Goal: Task Accomplishment & Management: Complete application form

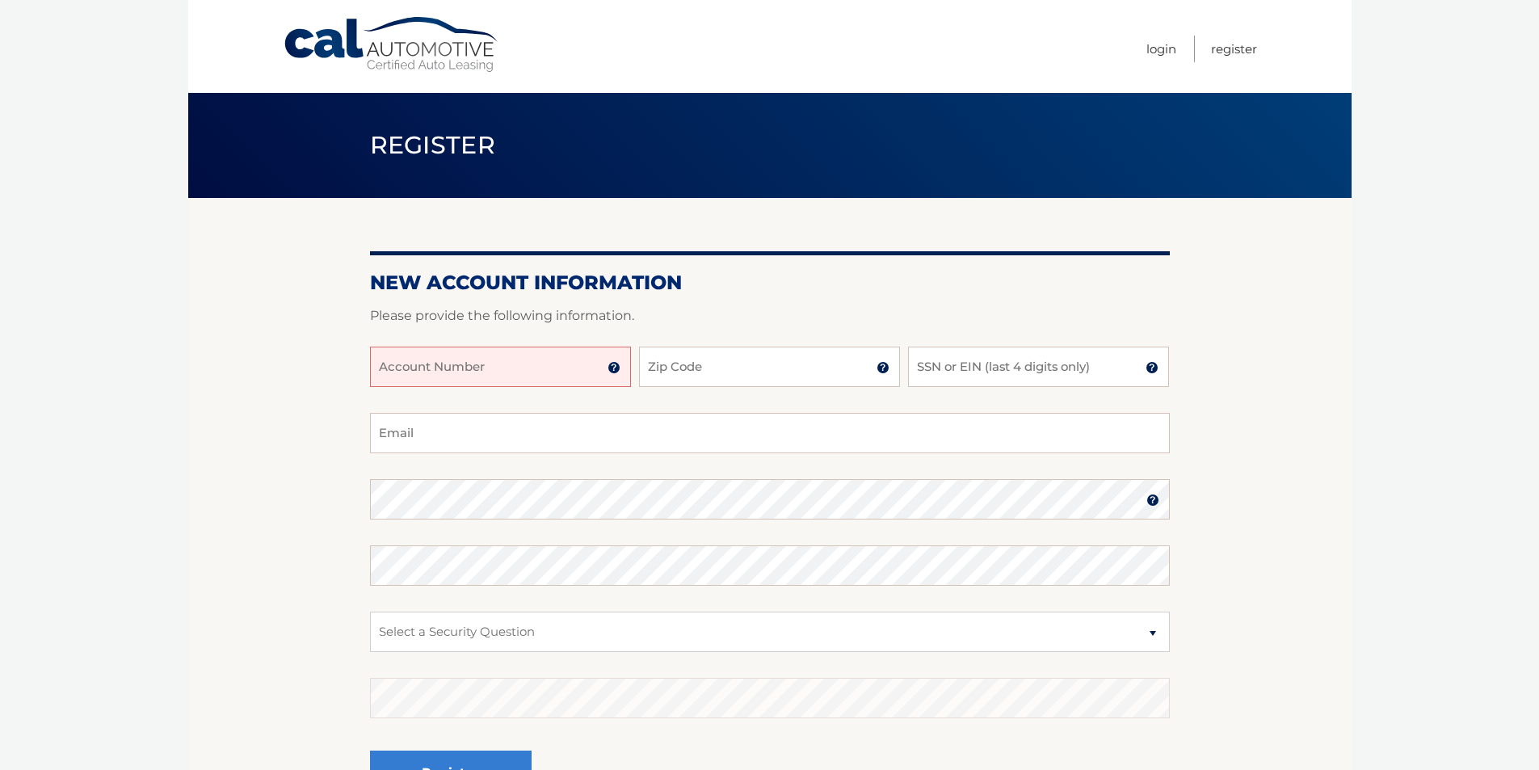
click at [437, 368] on input "Account Number" at bounding box center [500, 367] width 261 height 40
type input "44456016394"
type input "11570"
type input "0"
type input "2833"
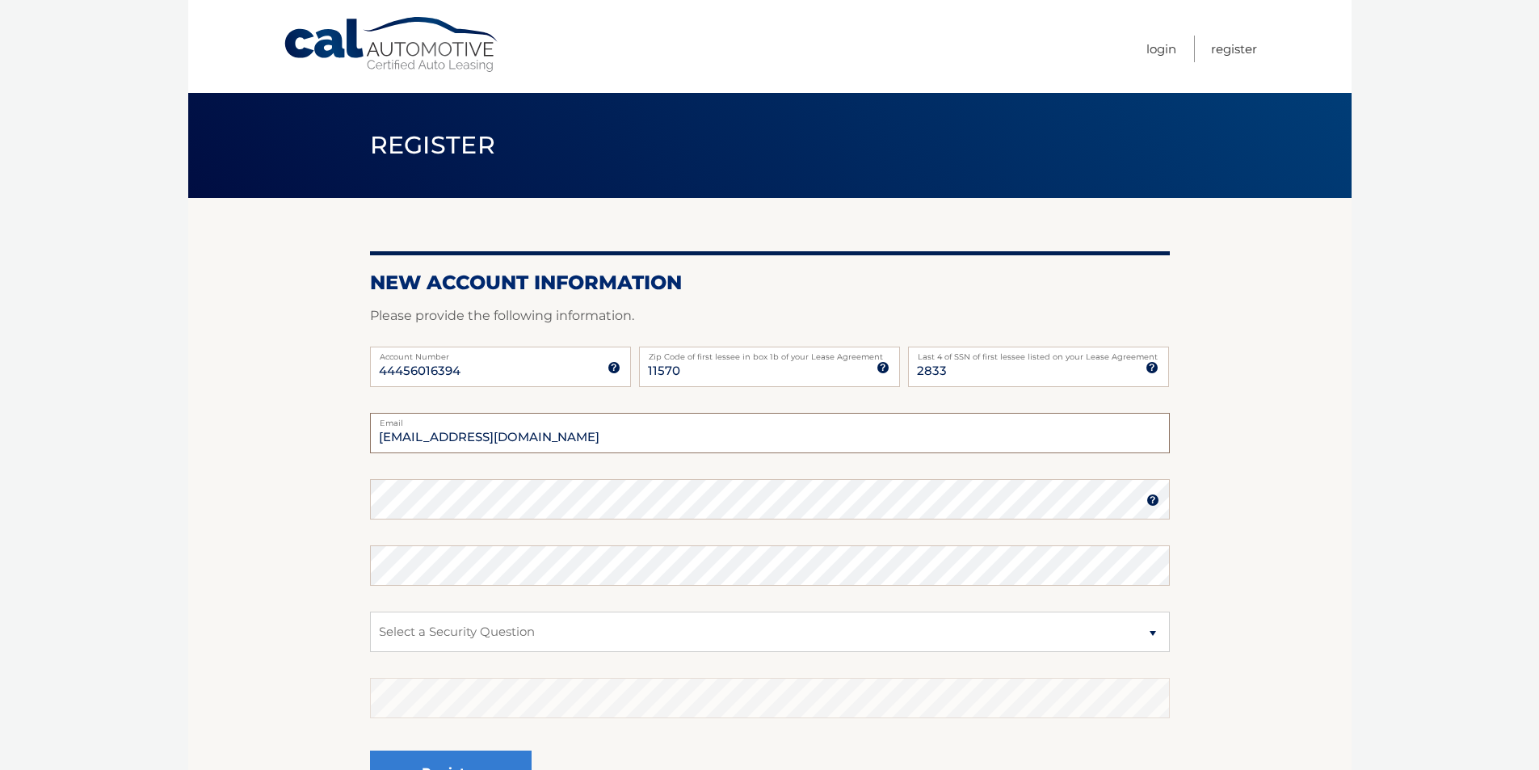
type input "pmcarlsen@gmail.com"
click at [695, 634] on select "Select a Security Question What was the name of your elementary school? What is…" at bounding box center [770, 632] width 800 height 40
click at [1206, 560] on section "New Account Information Please provide the following information. 44456016394 A…" at bounding box center [770, 513] width 1164 height 631
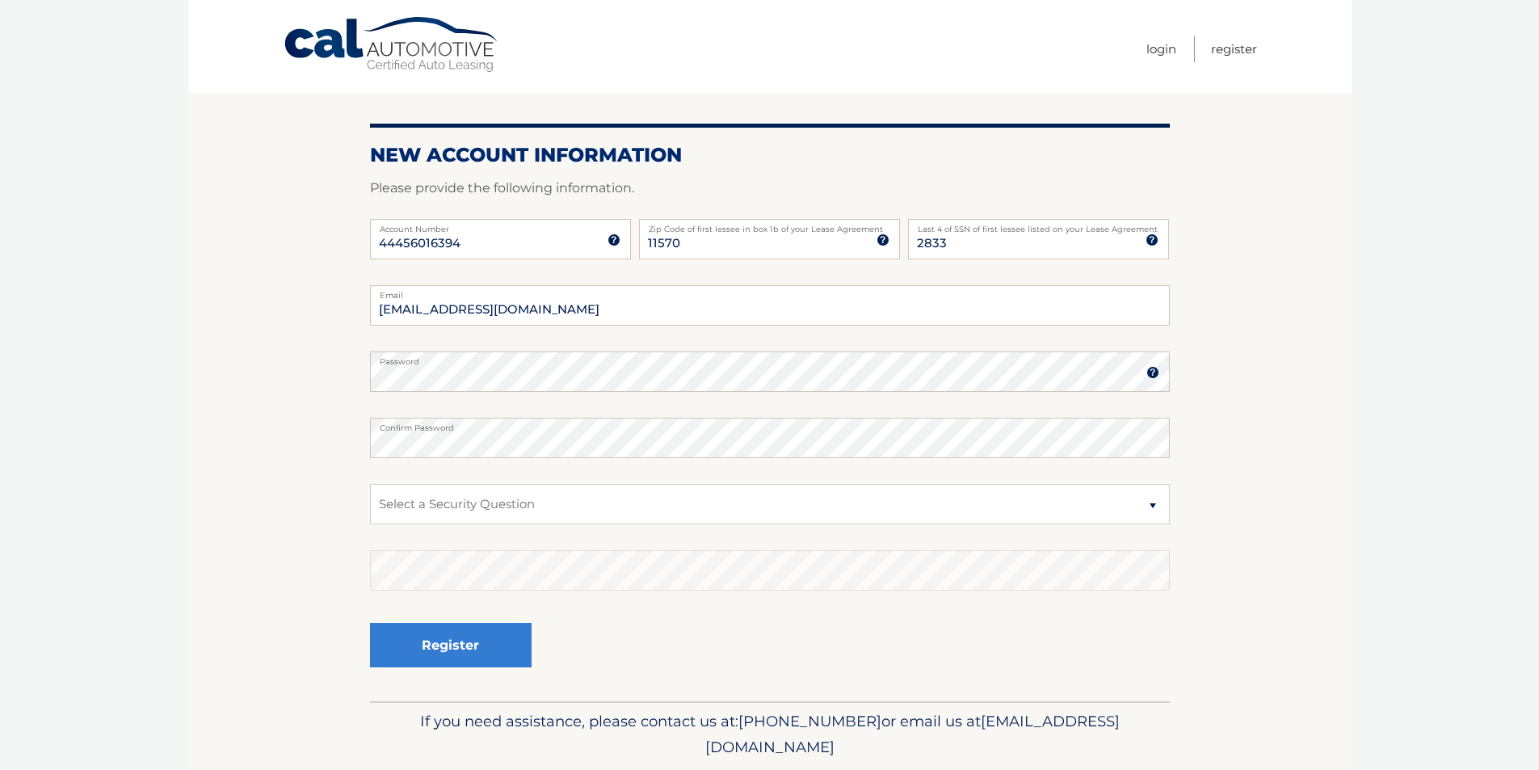
scroll to position [182, 0]
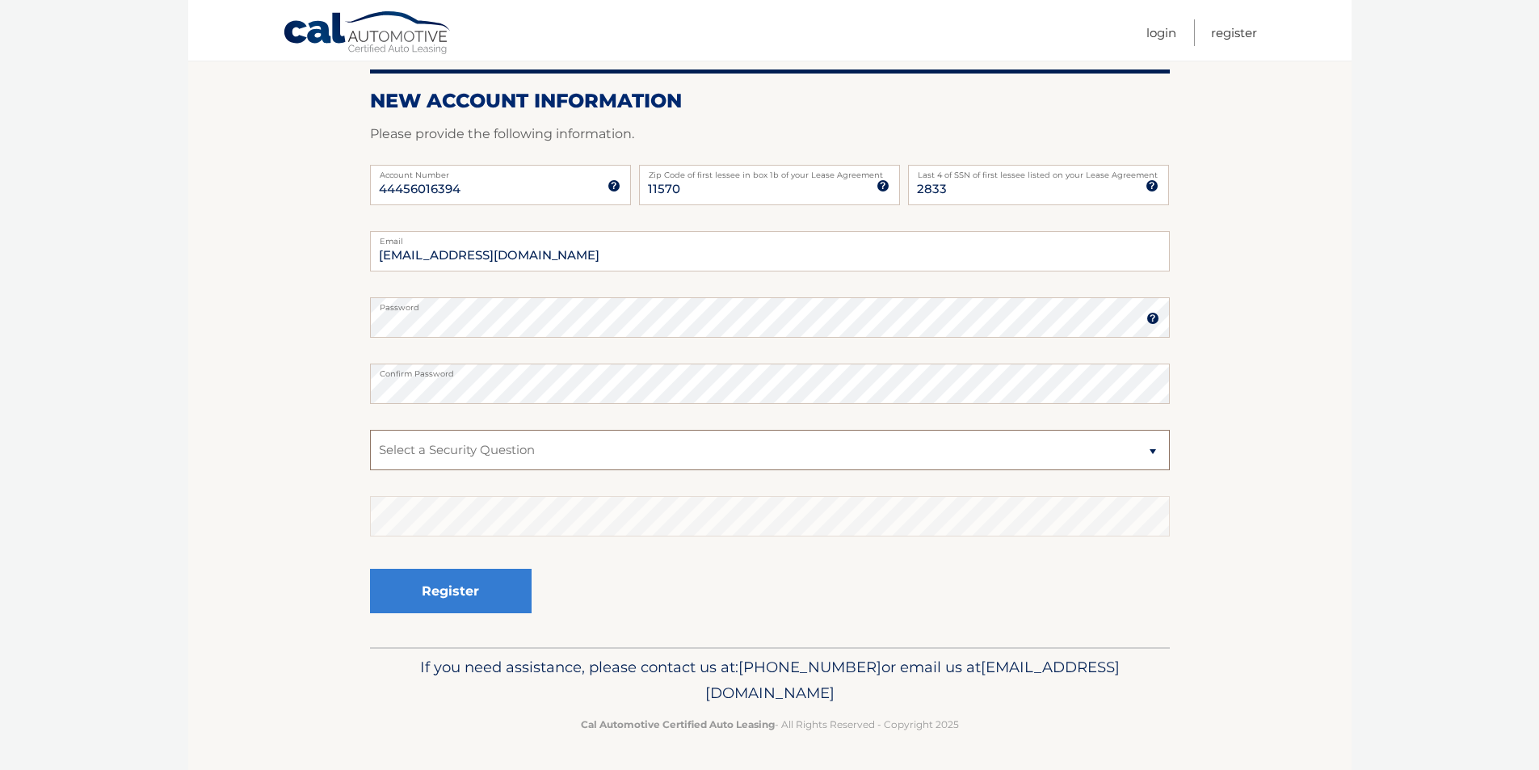
click at [615, 461] on select "Select a Security Question What was the name of your elementary school? What is…" at bounding box center [770, 450] width 800 height 40
select select "2"
click at [370, 430] on select "Select a Security Question What was the name of your elementary school? What is…" at bounding box center [770, 450] width 800 height 40
click at [512, 600] on button "Register" at bounding box center [451, 591] width 162 height 44
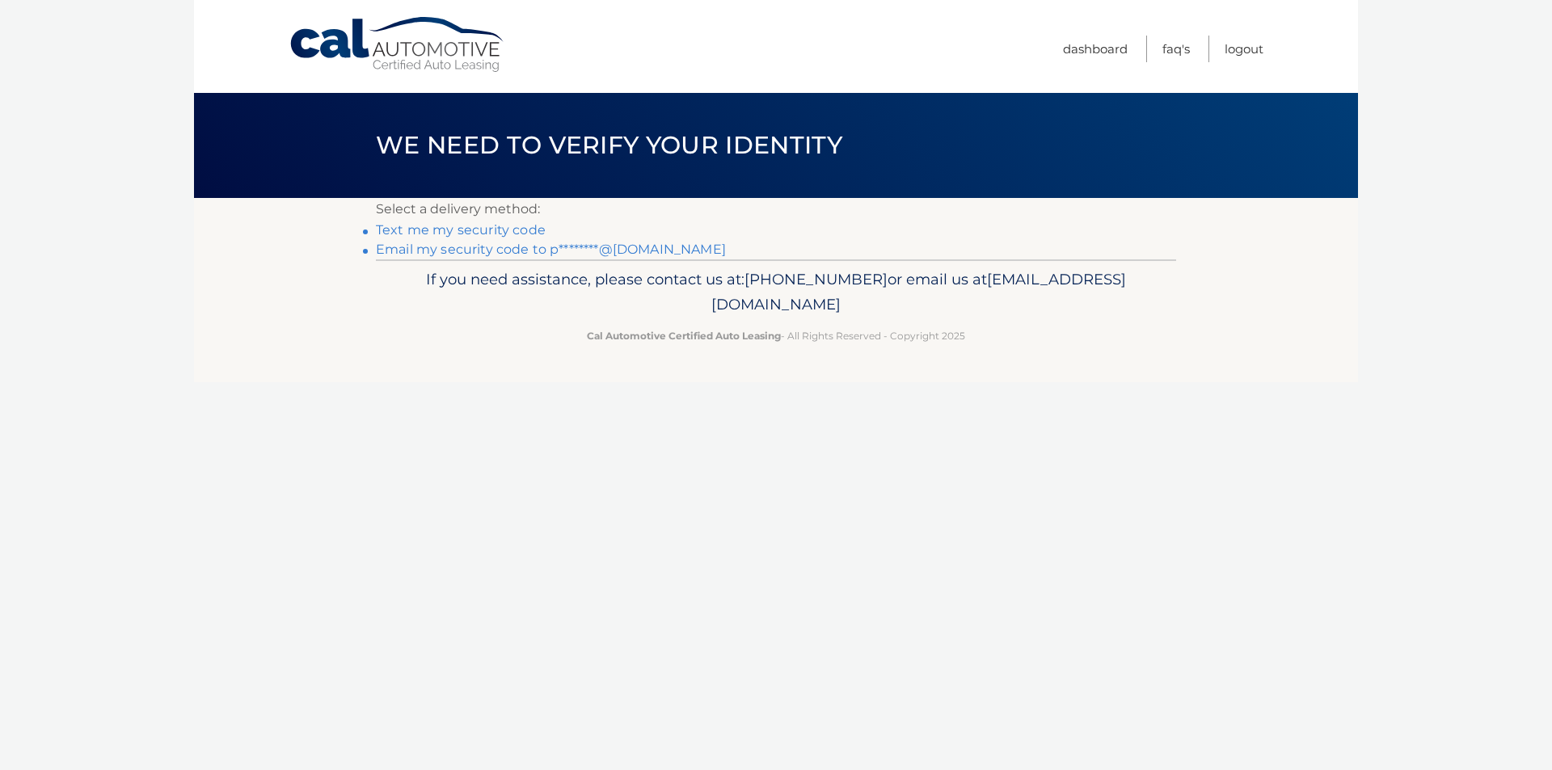
click at [430, 248] on link "Email my security code to p********@[DOMAIN_NAME]" at bounding box center [551, 249] width 350 height 15
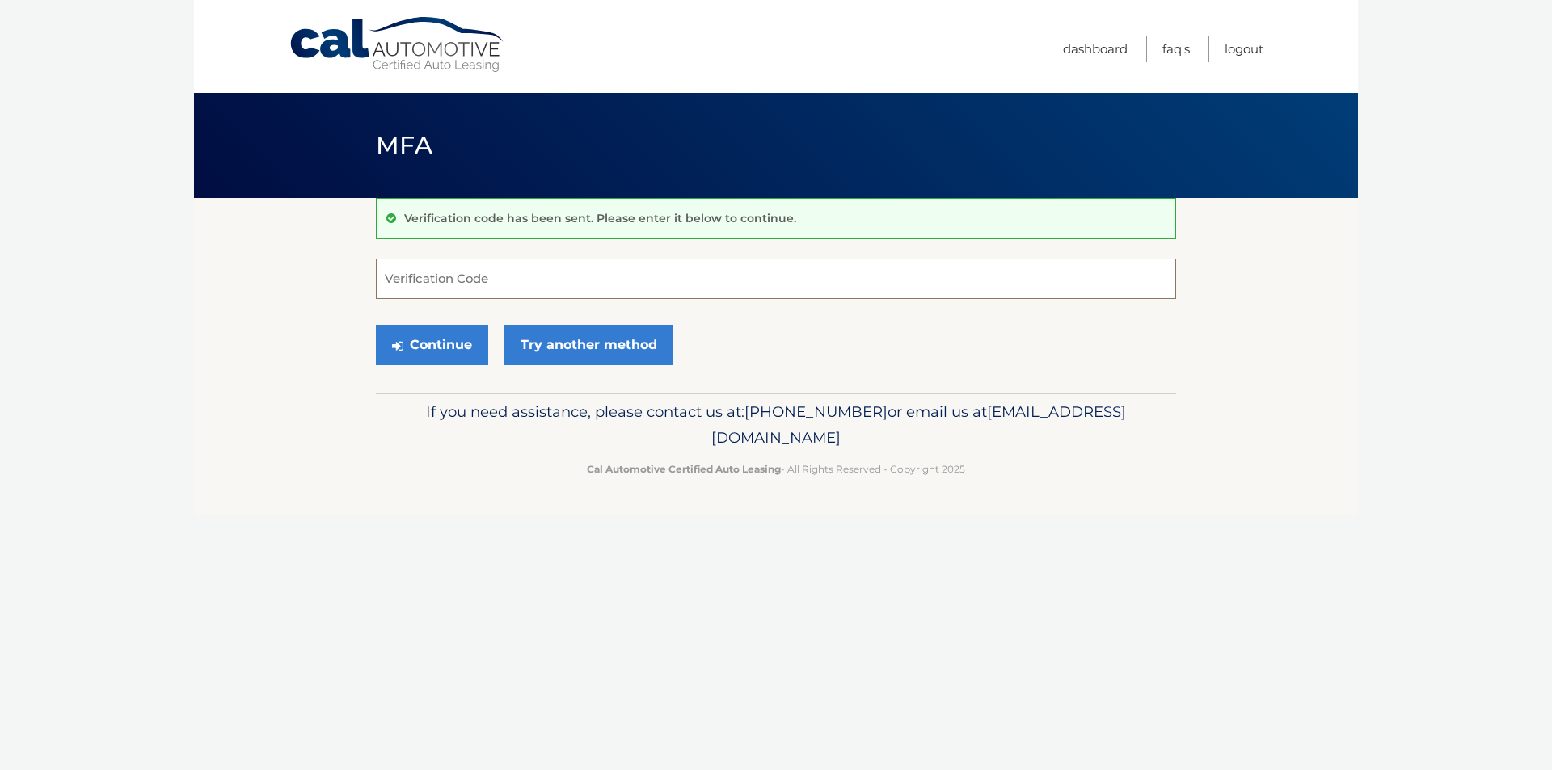
click at [503, 287] on input "Verification Code" at bounding box center [776, 279] width 800 height 40
type input "293870"
click at [376, 325] on button "Continue" at bounding box center [432, 345] width 112 height 40
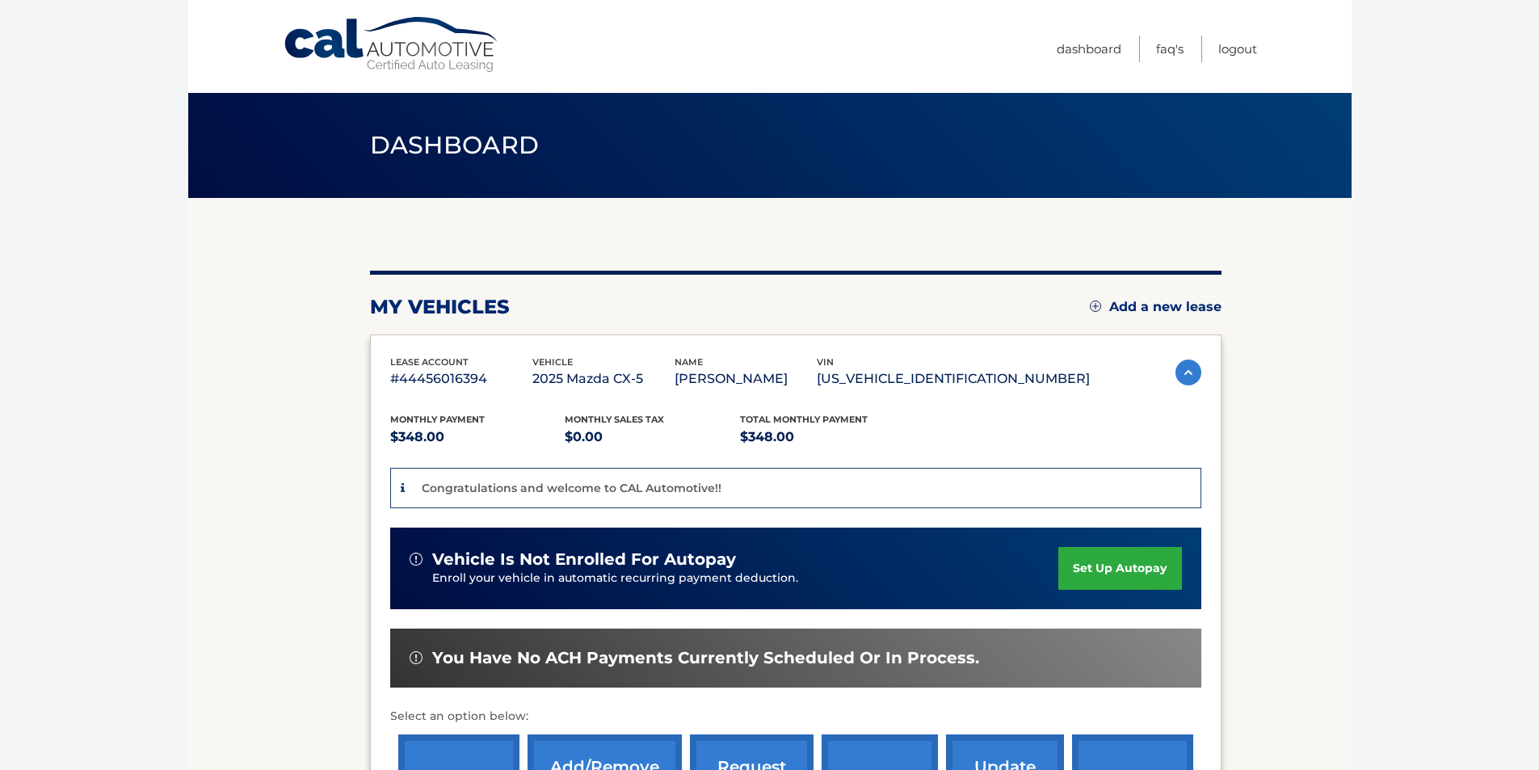
click at [993, 377] on p "JM3KFBCM8S0723137" at bounding box center [953, 379] width 273 height 23
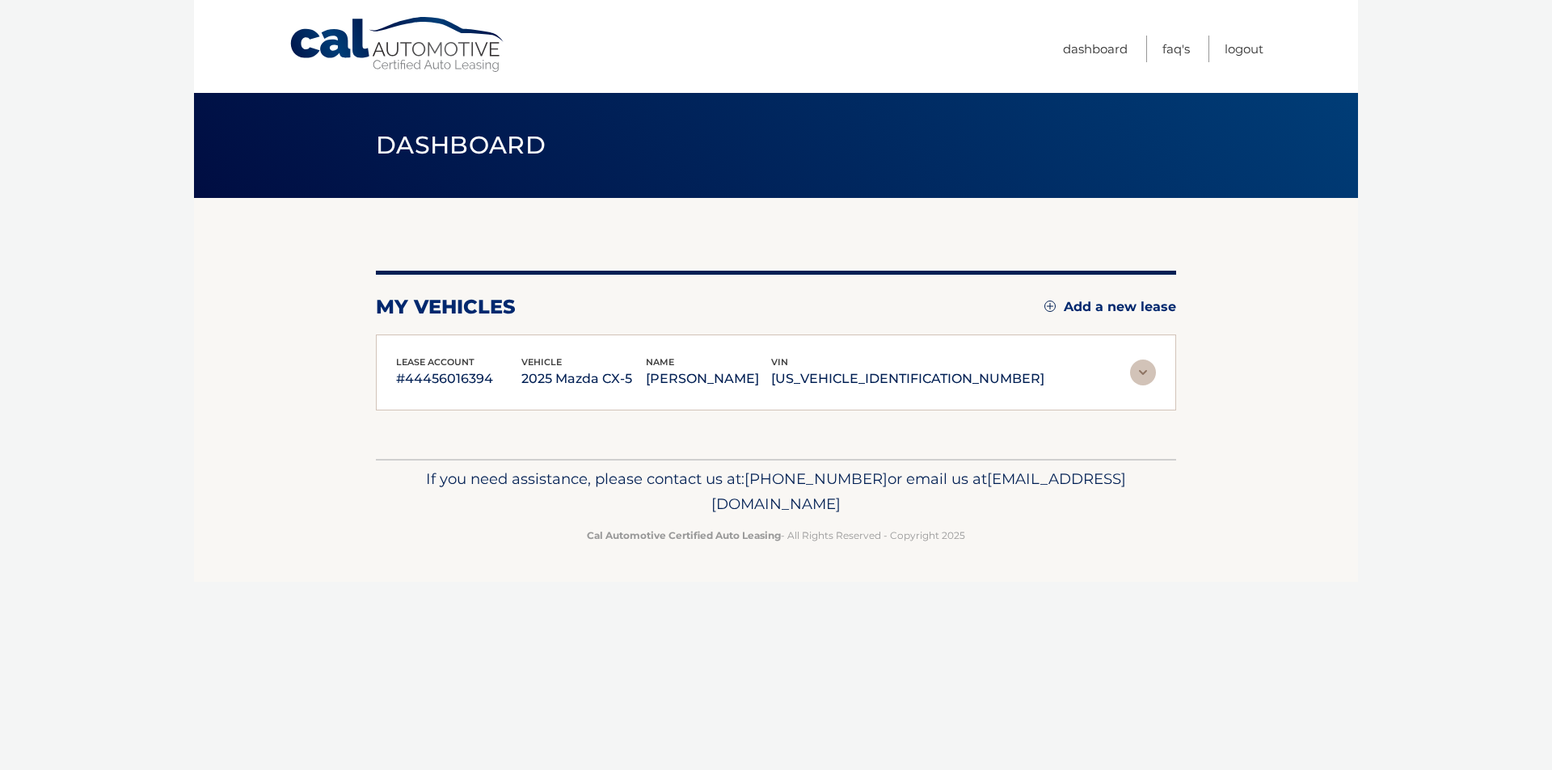
click at [1105, 378] on div "lease account #44456016394 vehicle 2025 Mazda CX-5 name PETER CARLSEN vin JM3KF…" at bounding box center [776, 373] width 760 height 36
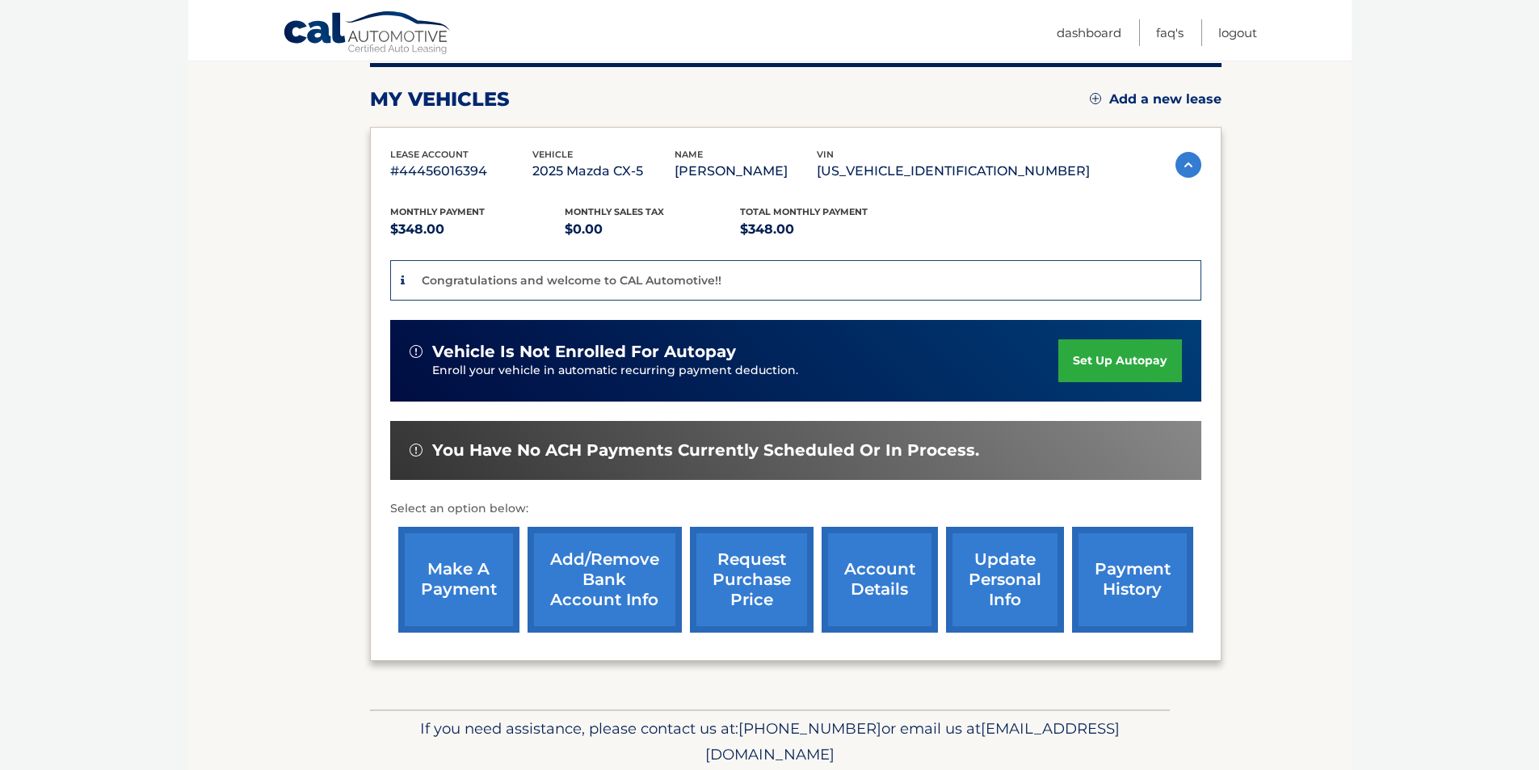
scroll to position [270, 0]
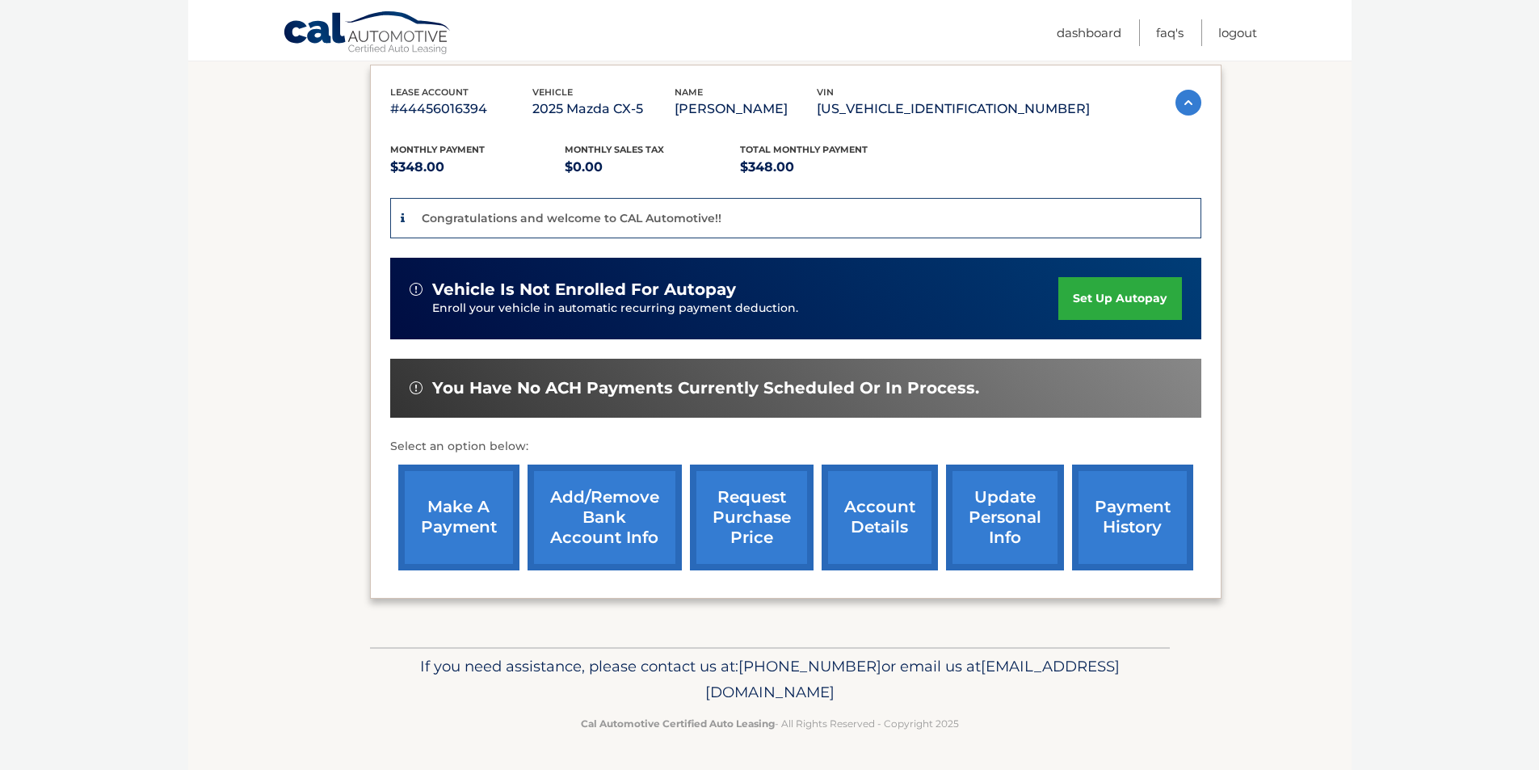
click at [1226, 357] on section "You are registered for this site, but you haven't enrolled in online payments. …" at bounding box center [770, 287] width 1164 height 719
click at [1227, 357] on section "You are registered for this site, but you haven't enrolled in online payments. …" at bounding box center [770, 287] width 1164 height 719
click at [1229, 360] on section "You are registered for this site, but you haven't enrolled in online payments. …" at bounding box center [770, 287] width 1164 height 719
click at [1136, 295] on link "set up autopay" at bounding box center [1120, 298] width 123 height 43
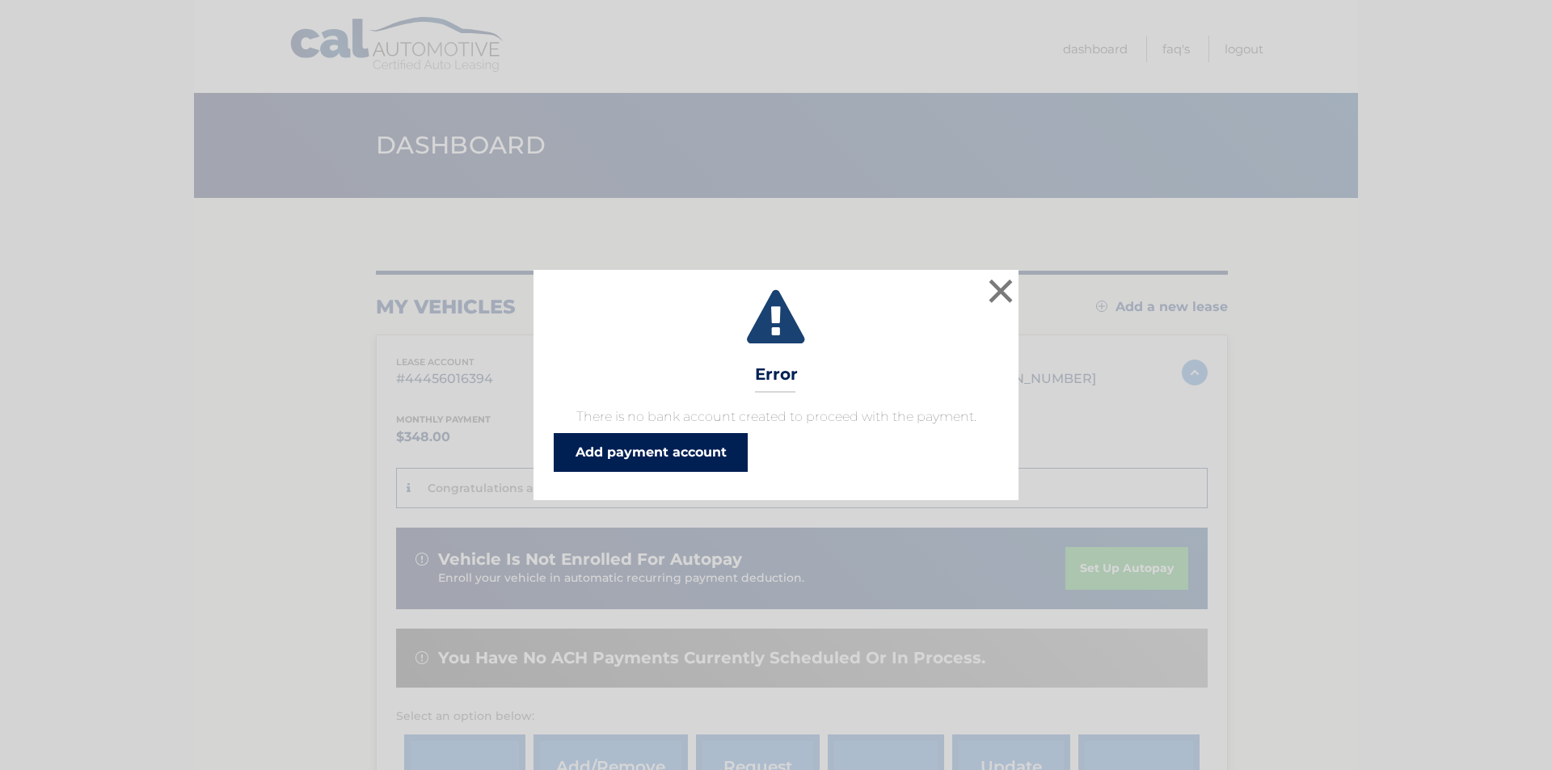
click at [652, 457] on link "Add payment account" at bounding box center [651, 452] width 194 height 39
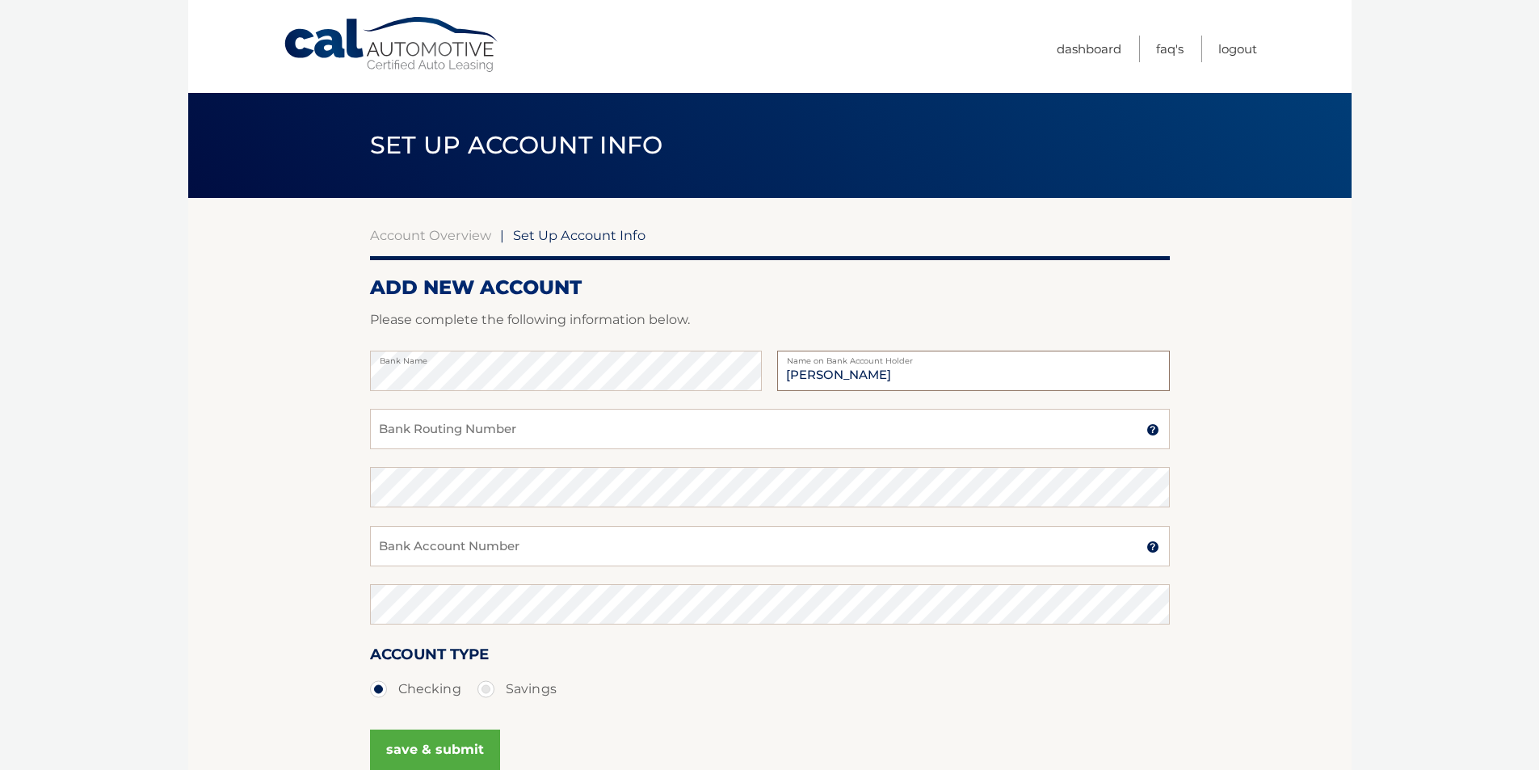
type input "Peter Carlsen"
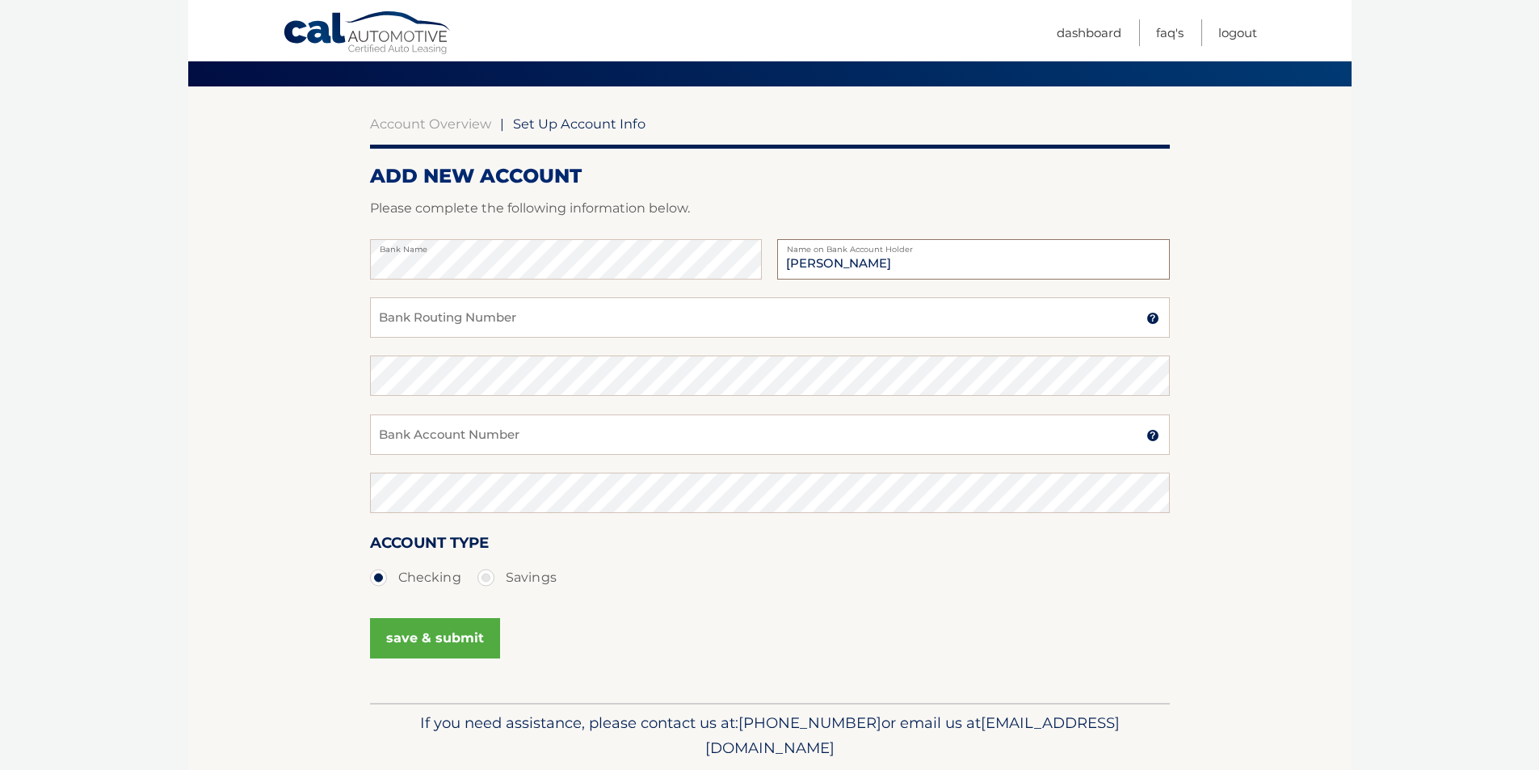
scroll to position [167, 0]
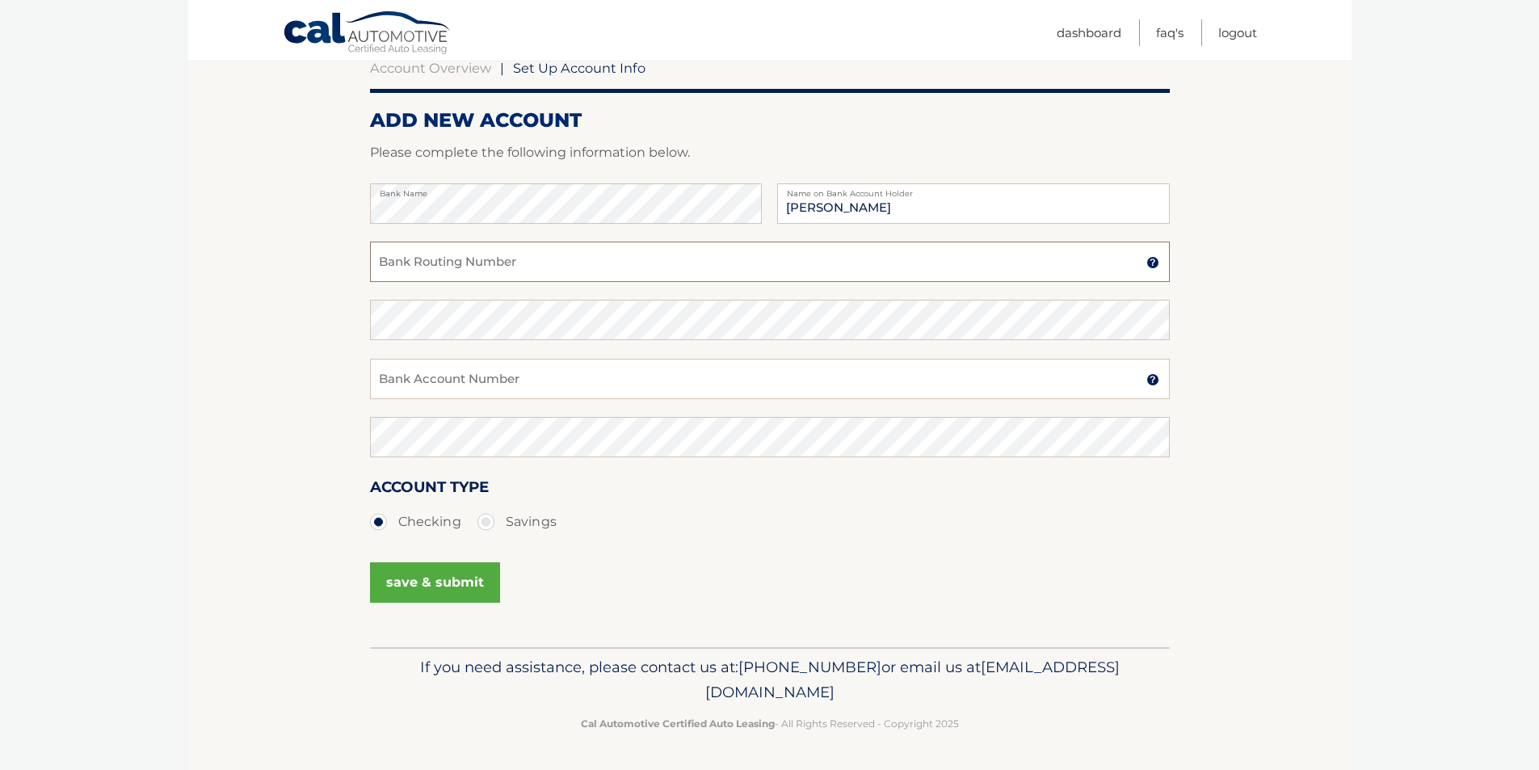
click at [483, 264] on input "Bank Routing Number" at bounding box center [770, 262] width 800 height 40
type input "021000089"
drag, startPoint x: 488, startPoint y: 373, endPoint x: 293, endPoint y: 363, distance: 195.8
click at [293, 363] on section "Account Overview | Set Up Account Info ADD NEW ACCOUNT Please complete the foll…" at bounding box center [770, 339] width 1164 height 617
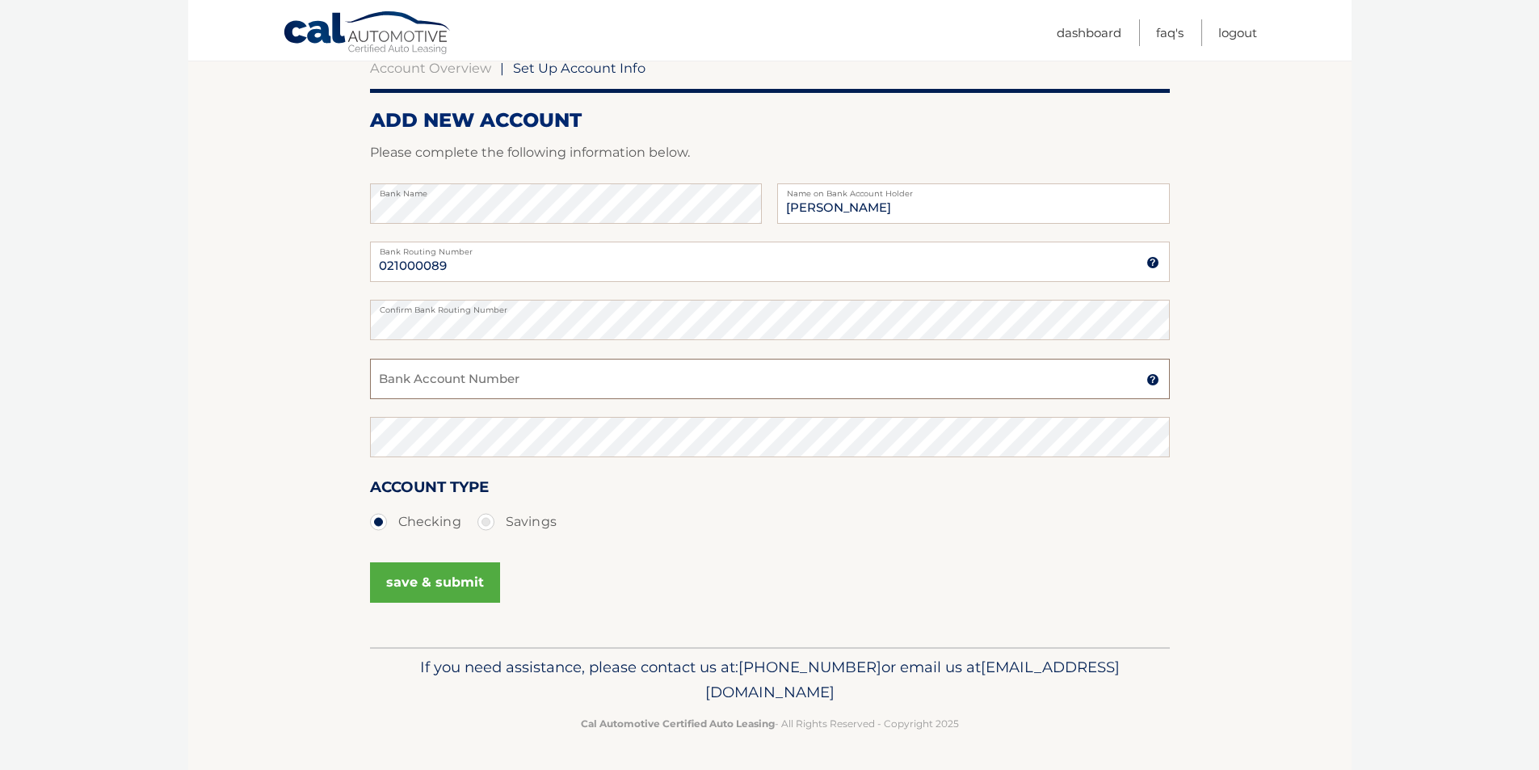
click at [466, 379] on input "Bank Account Number" at bounding box center [770, 379] width 800 height 40
type input "6782881566"
click at [631, 402] on div "6782881566 Bank Account Number A 3-17-digit number at the bottom of a check or …" at bounding box center [770, 388] width 800 height 58
click at [1125, 596] on div "save & submit" at bounding box center [770, 592] width 800 height 73
click at [431, 567] on button "save & submit" at bounding box center [435, 582] width 130 height 40
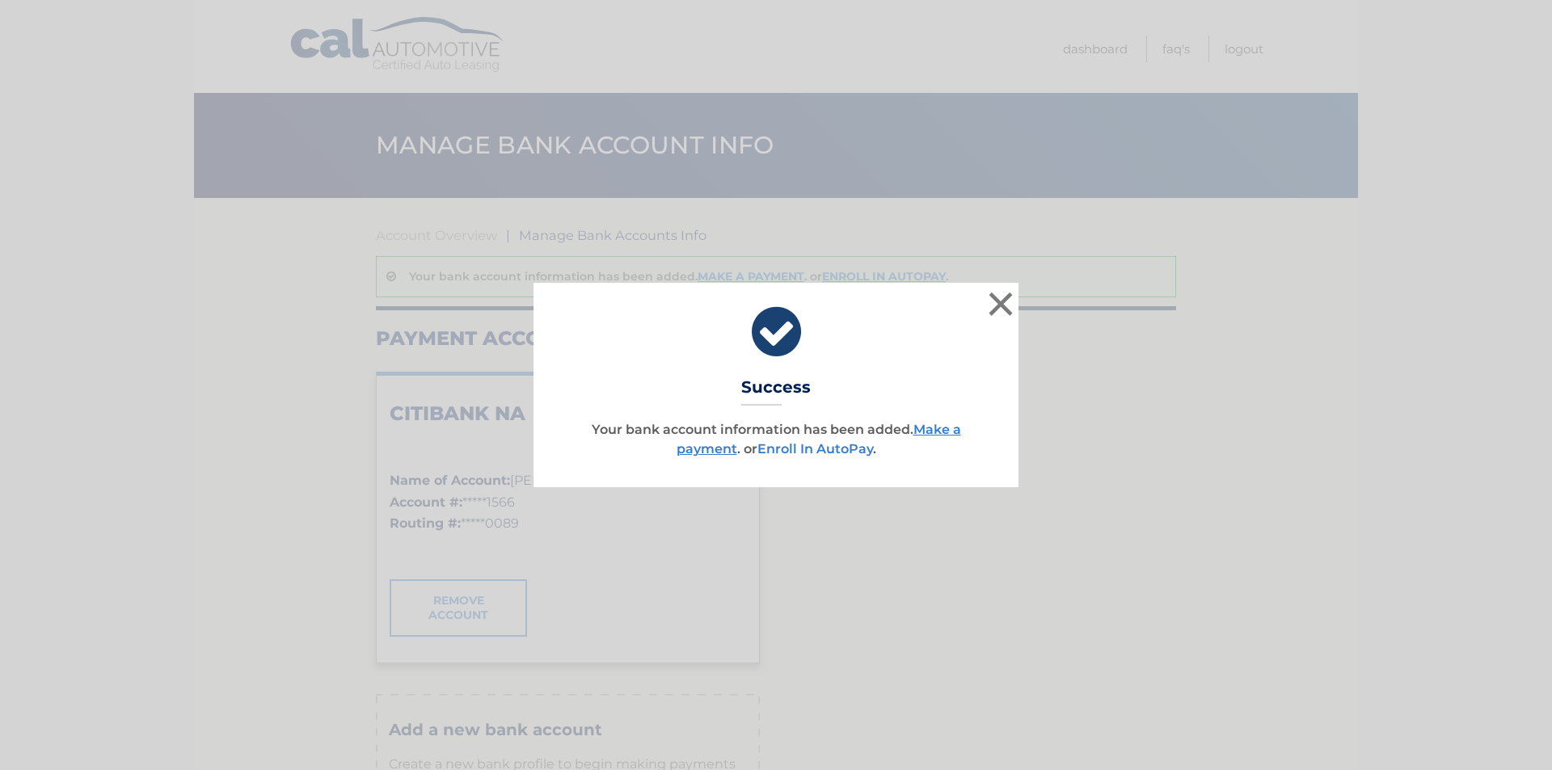
click at [789, 453] on link "Enroll In AutoPay" at bounding box center [815, 448] width 116 height 15
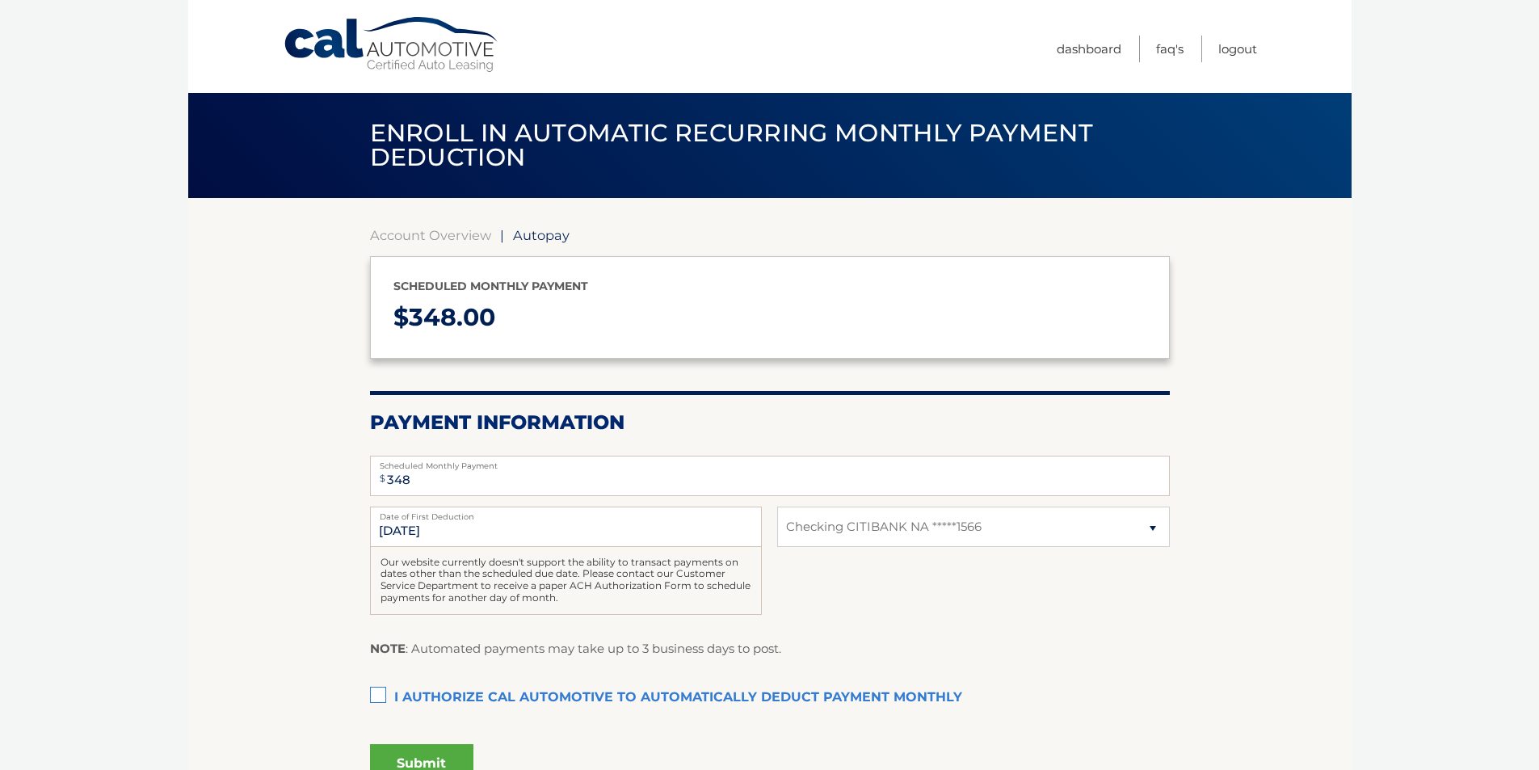
select select "MTE2ZTg4ZDYtYTcyYi00NWMyLTkyOGItYjFmYzVjYmY0NWQx"
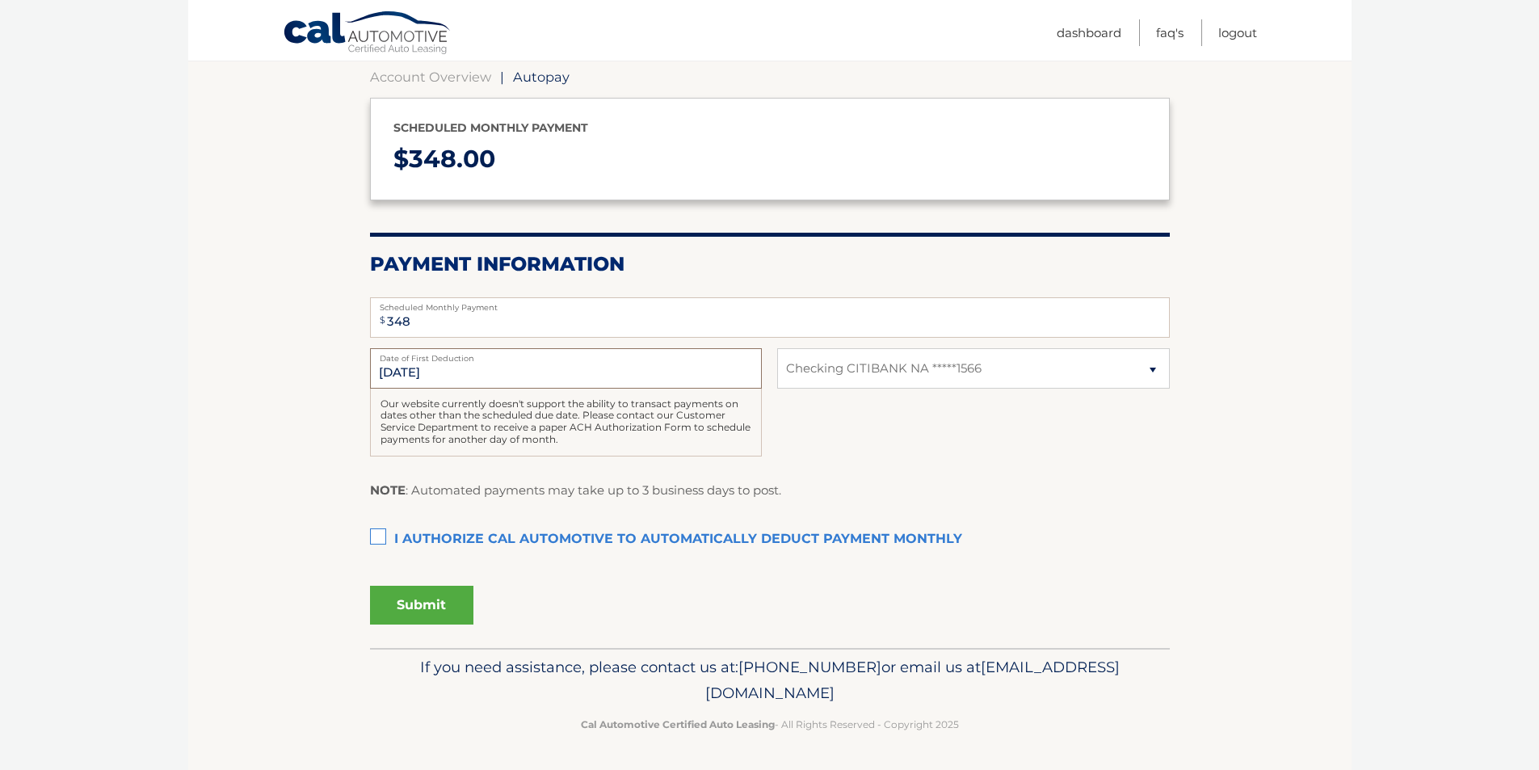
click at [428, 383] on input "10/9/2025" at bounding box center [566, 368] width 392 height 40
click at [418, 366] on input "10/9/2025" at bounding box center [566, 368] width 392 height 40
drag, startPoint x: 392, startPoint y: 368, endPoint x: 416, endPoint y: 364, distance: 24.5
click at [416, 364] on input "10/9/2025" at bounding box center [566, 368] width 392 height 40
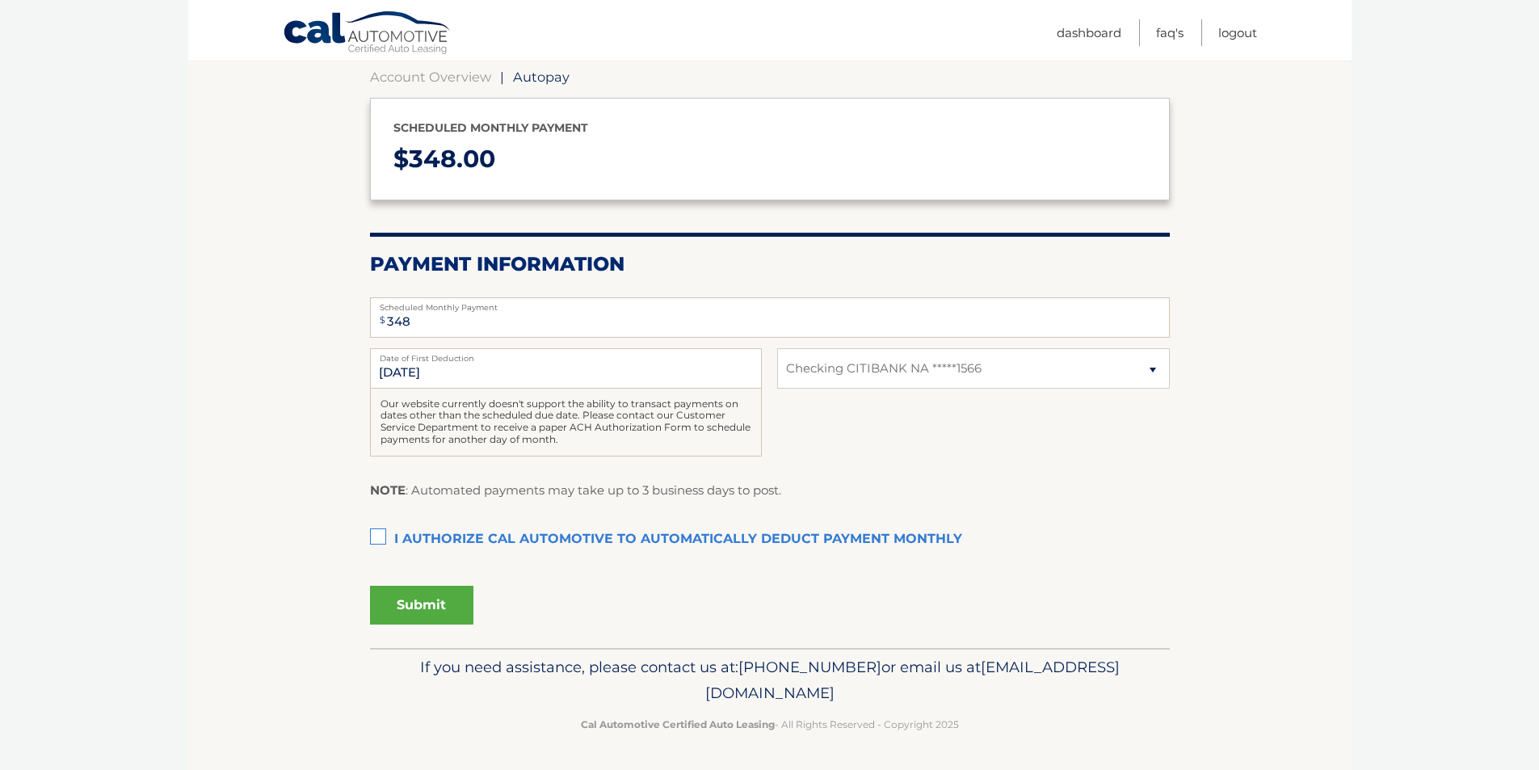
click at [266, 391] on section "Account Overview | Autopay Scheduled monthly payment $ 348.00 Payment Informati…" at bounding box center [770, 344] width 1164 height 608
click at [376, 537] on label "I authorize cal automotive to automatically deduct payment monthly This checkbo…" at bounding box center [770, 540] width 800 height 32
click at [0, 0] on input "I authorize cal automotive to automatically deduct payment monthly This checkbo…" at bounding box center [0, 0] width 0 height 0
click at [443, 598] on button "Submit" at bounding box center [421, 605] width 103 height 39
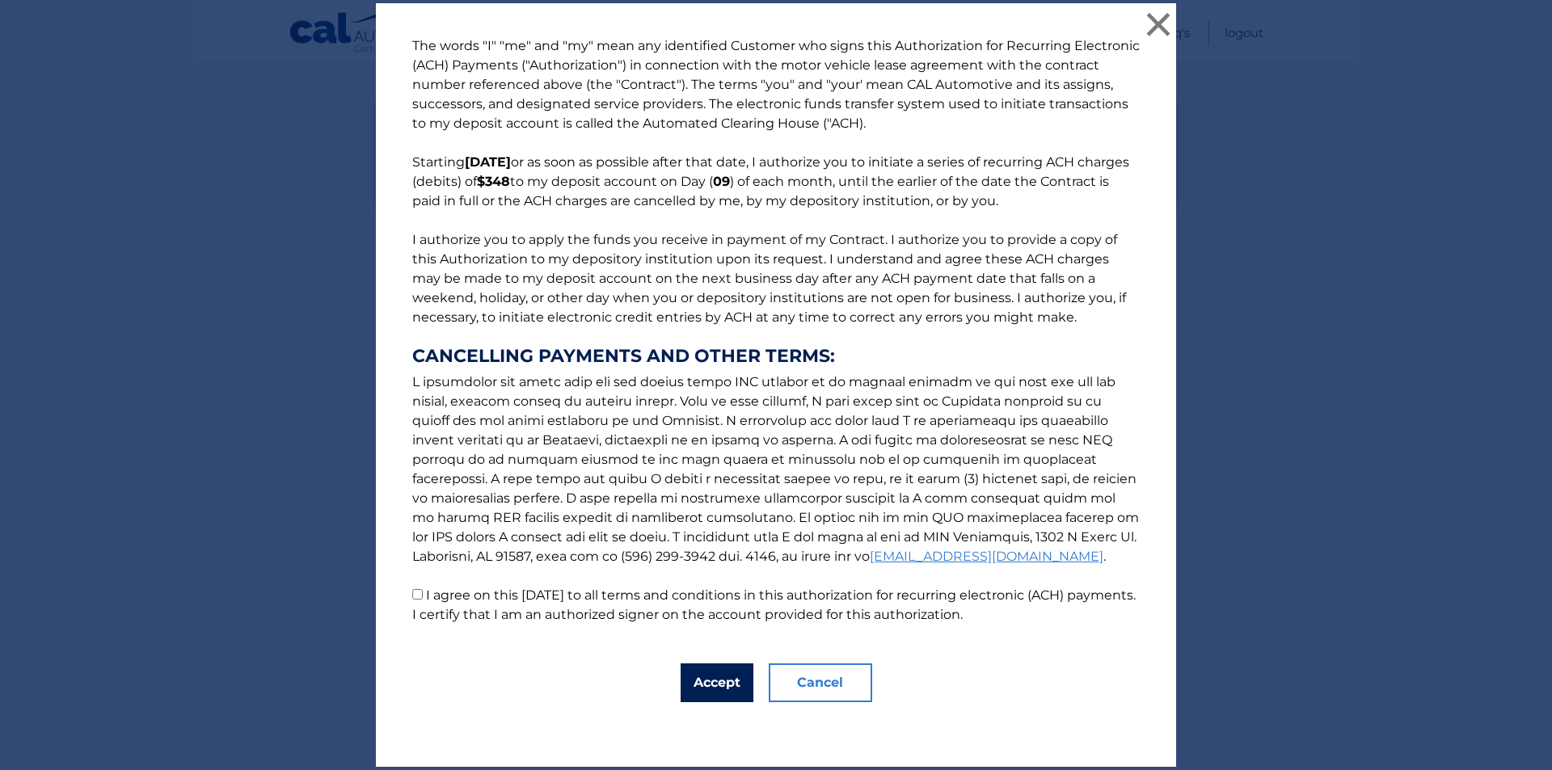
click at [712, 680] on button "Accept" at bounding box center [716, 682] width 73 height 39
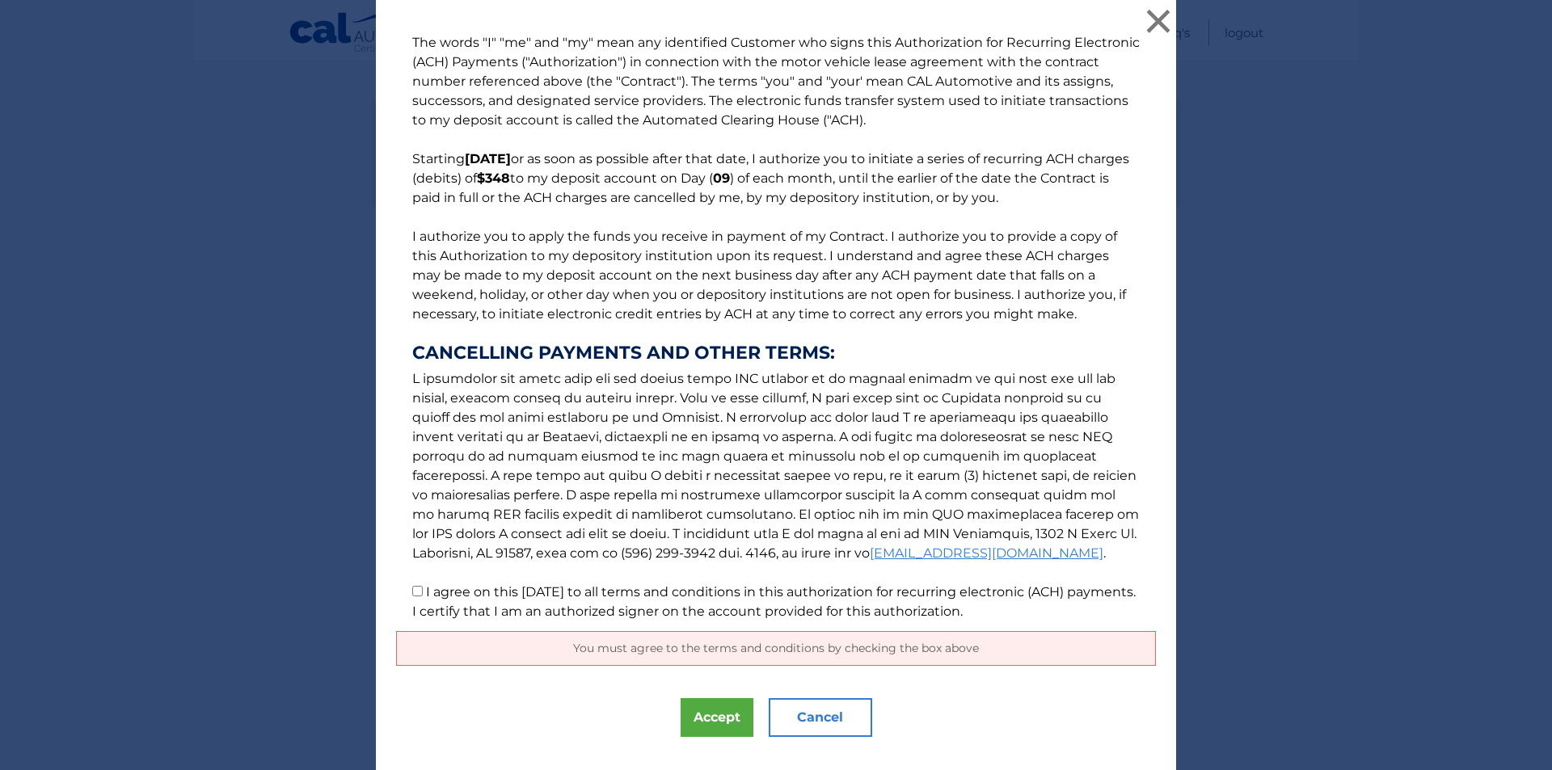
click at [428, 600] on label "I agree on this 09/30/2025 to all terms and conditions in this authorization fo…" at bounding box center [773, 601] width 723 height 35
click at [423, 596] on input "I agree on this 09/30/2025 to all terms and conditions in this authorization fo…" at bounding box center [417, 591] width 11 height 11
checkbox input "true"
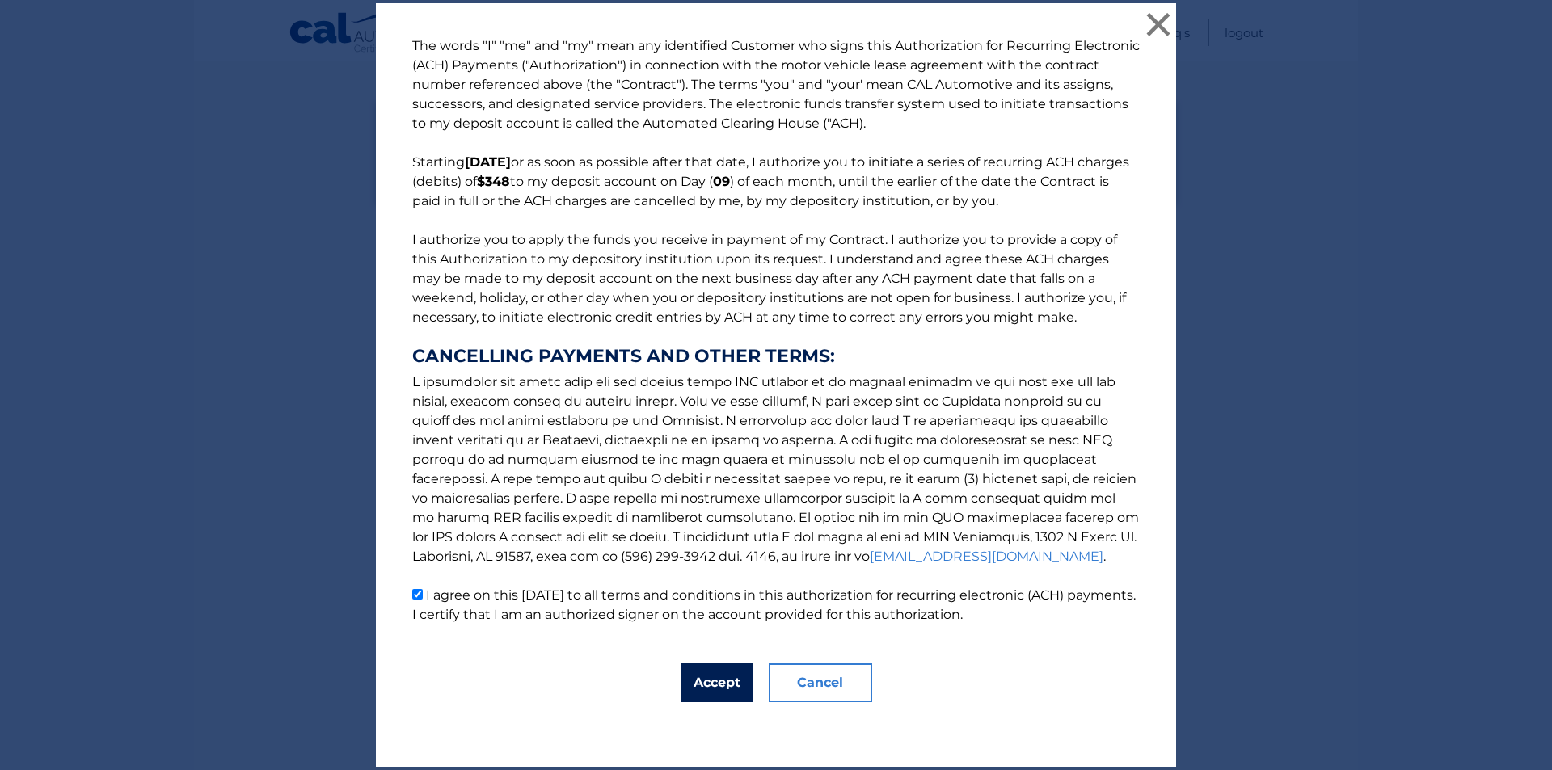
click at [727, 680] on button "Accept" at bounding box center [716, 682] width 73 height 39
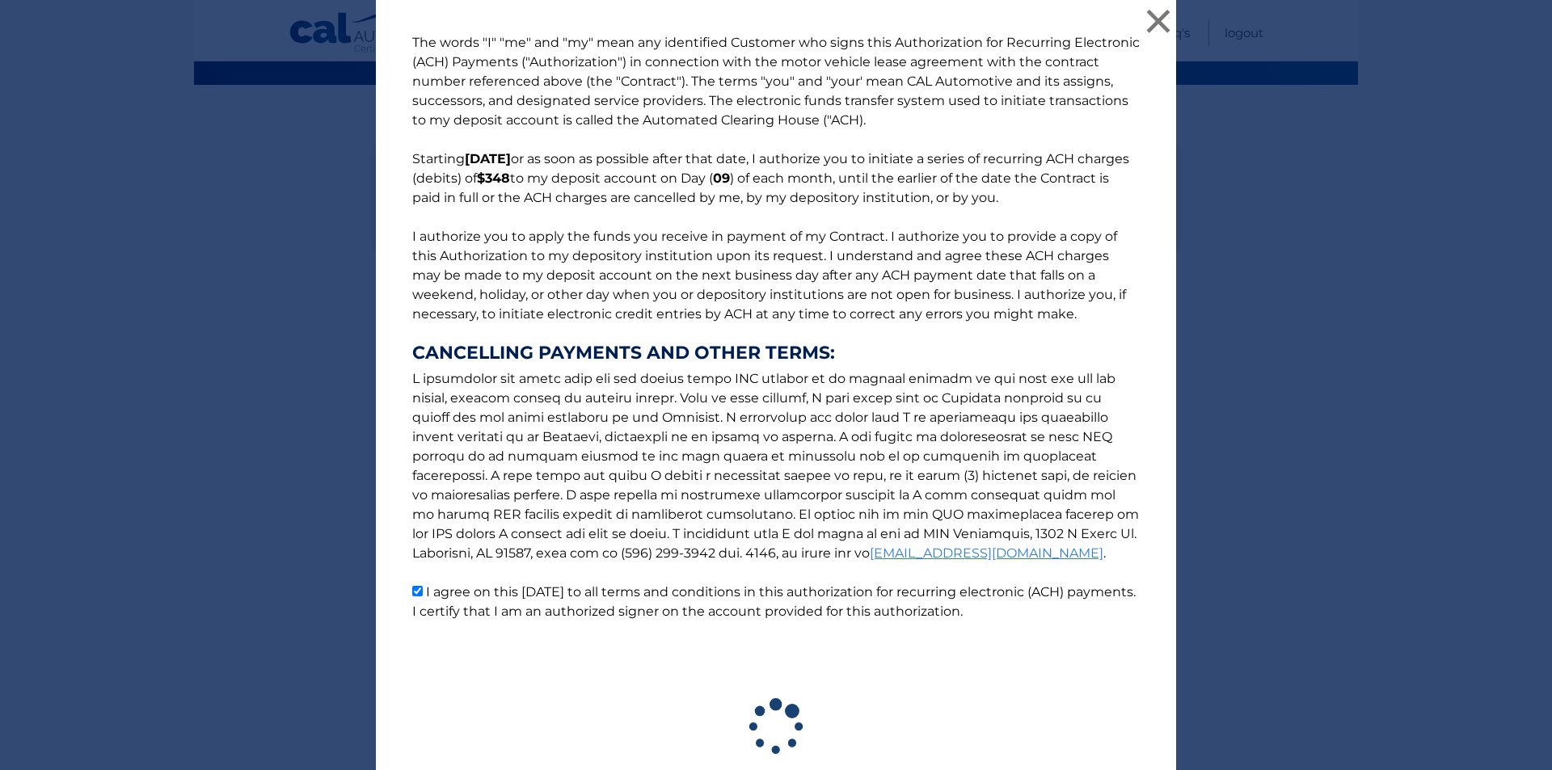
scroll to position [113, 0]
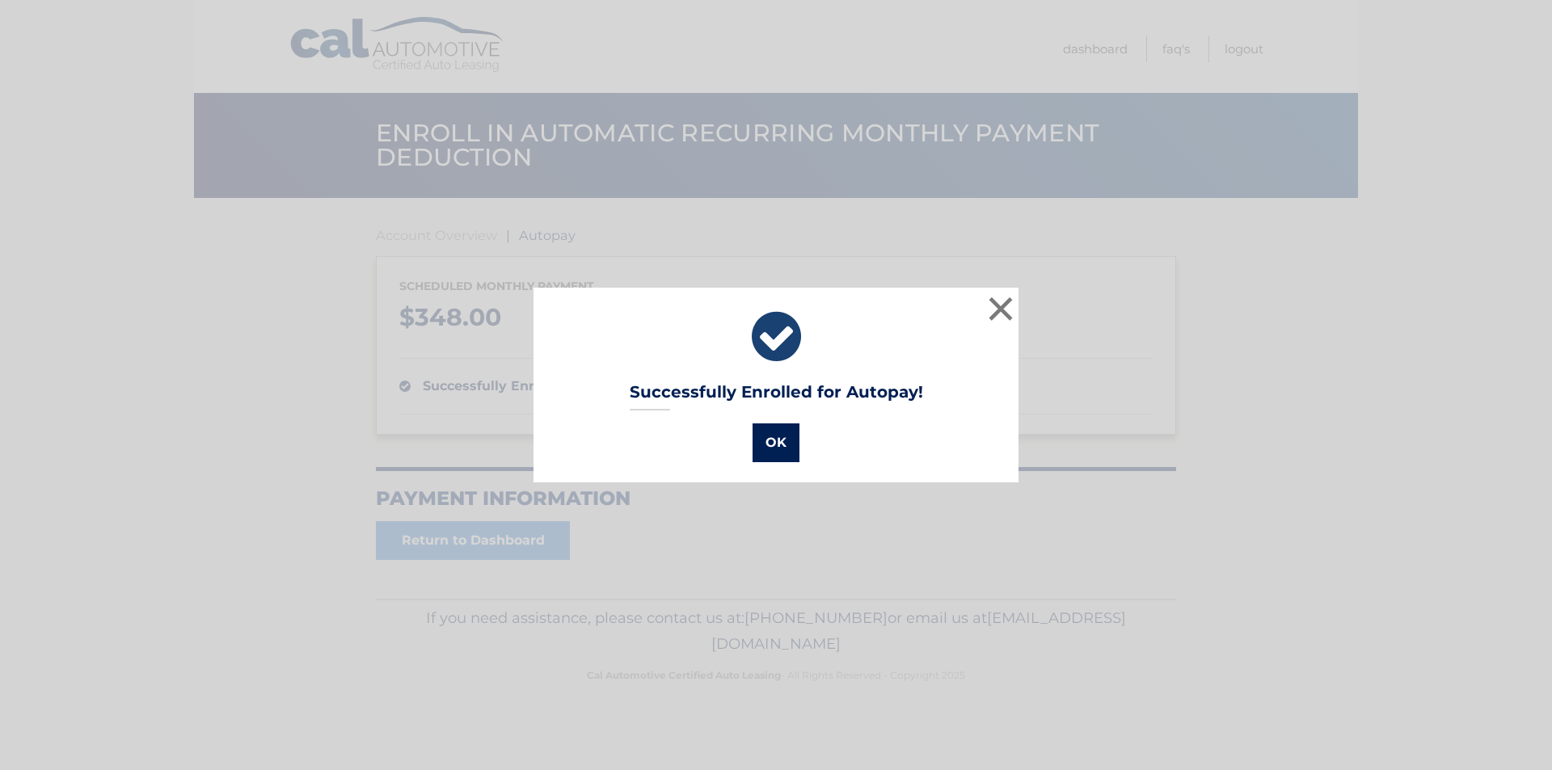
click at [770, 438] on button "OK" at bounding box center [775, 442] width 47 height 39
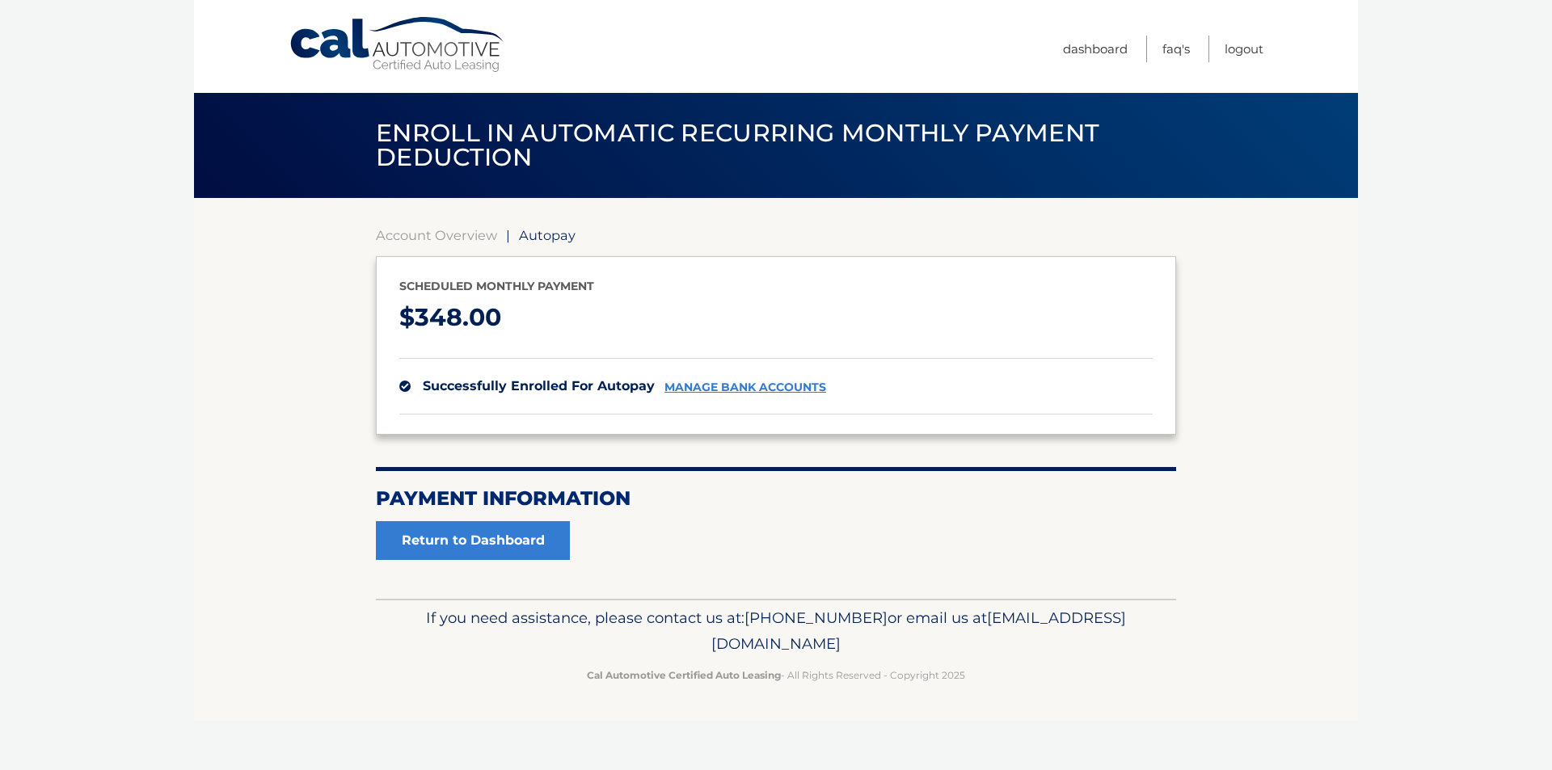
click at [1327, 520] on section "Account Overview | Autopay Scheduled monthly payment $ 348.00 successfully enro…" at bounding box center [776, 398] width 1164 height 401
click at [498, 540] on link "Return to Dashboard" at bounding box center [473, 540] width 194 height 39
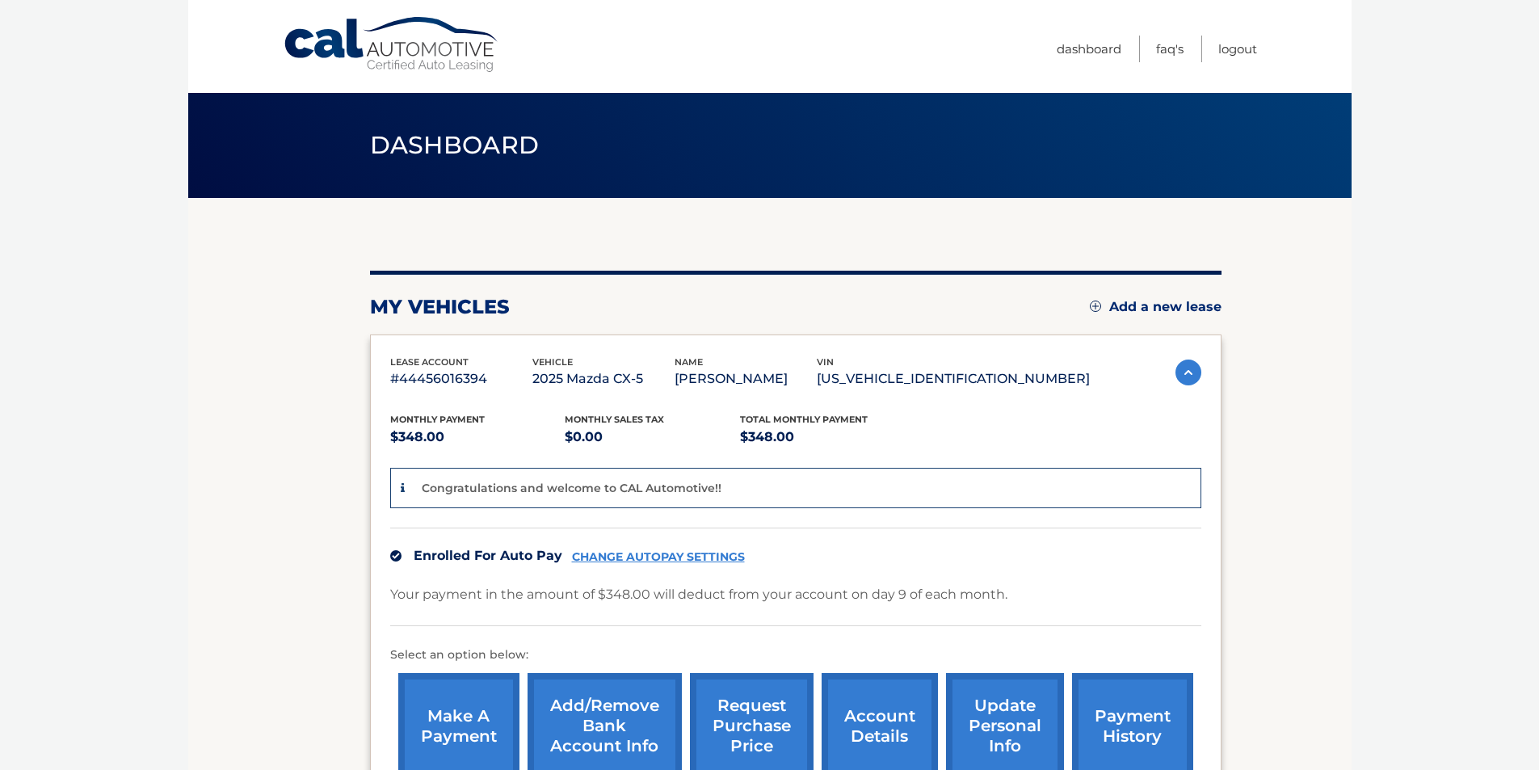
click at [1435, 380] on body "Cal Automotive Menu Dashboard FAQ's Logout" at bounding box center [769, 385] width 1539 height 770
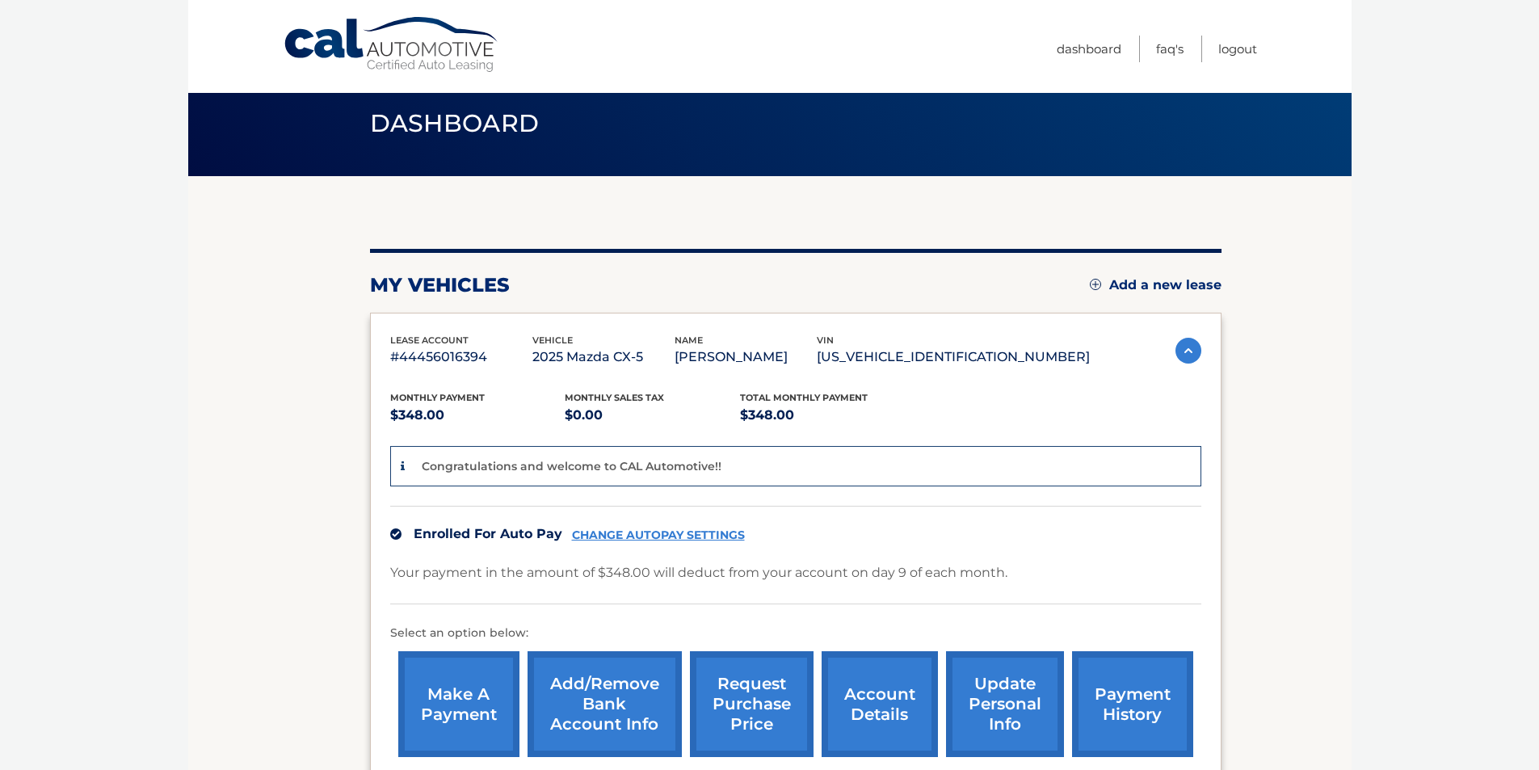
scroll to position [20, 0]
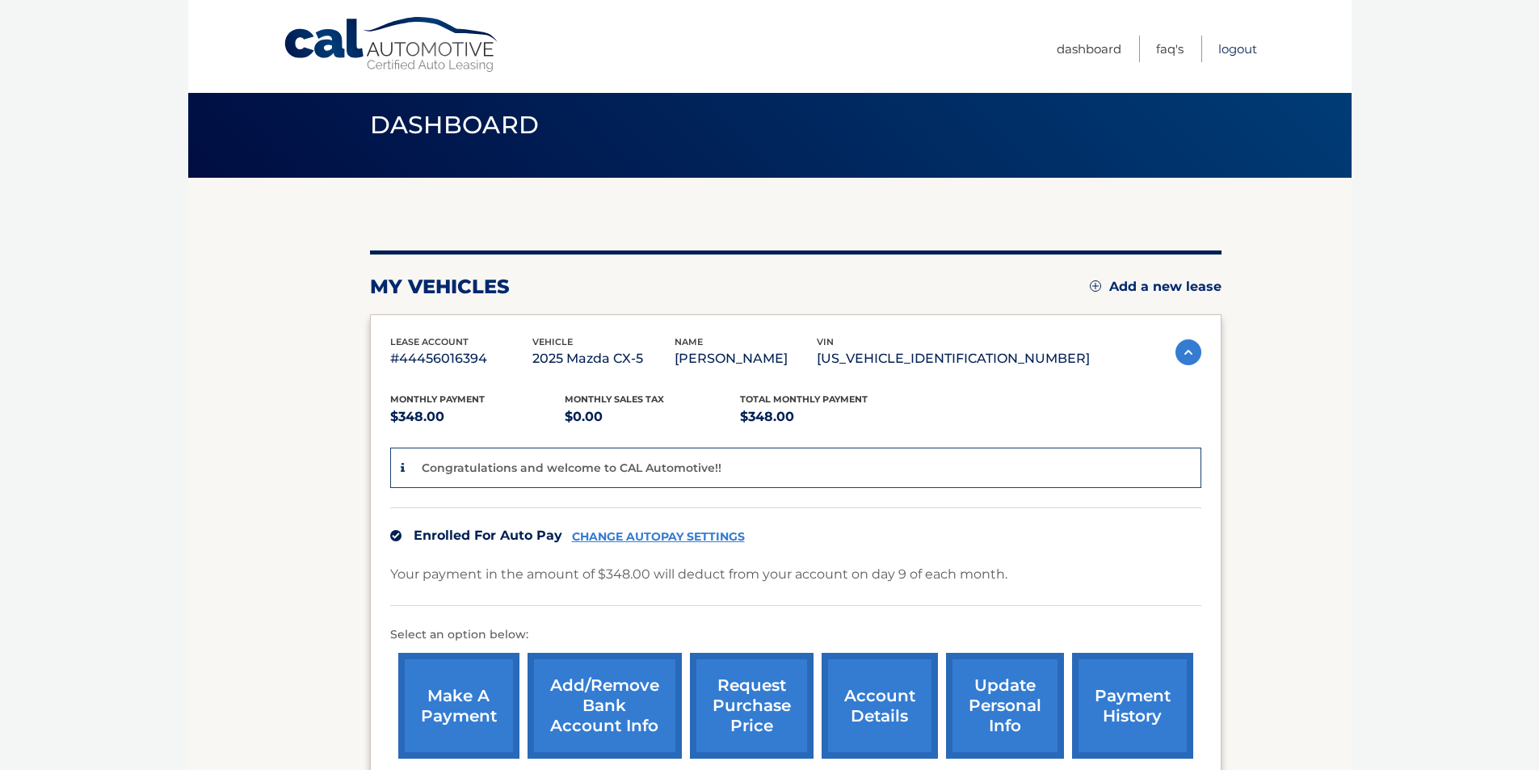
click at [1245, 47] on link "Logout" at bounding box center [1238, 49] width 39 height 27
